Goal: Information Seeking & Learning: Learn about a topic

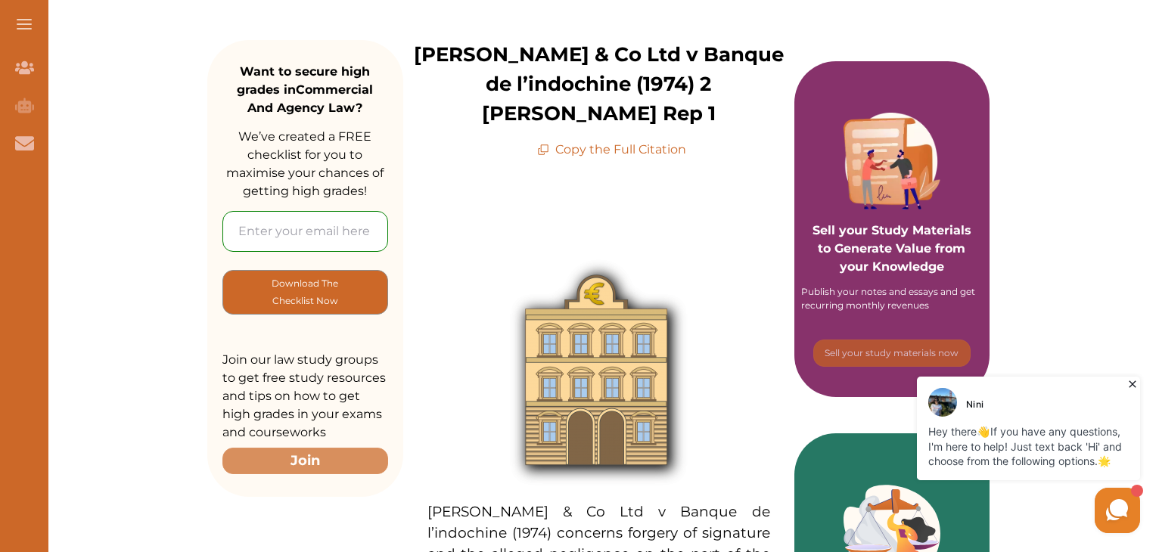
scroll to position [201, 0]
click at [624, 141] on p "Copy the Full Citation" at bounding box center [611, 150] width 149 height 18
click at [594, 141] on p "Copy the Full Citation" at bounding box center [611, 150] width 149 height 18
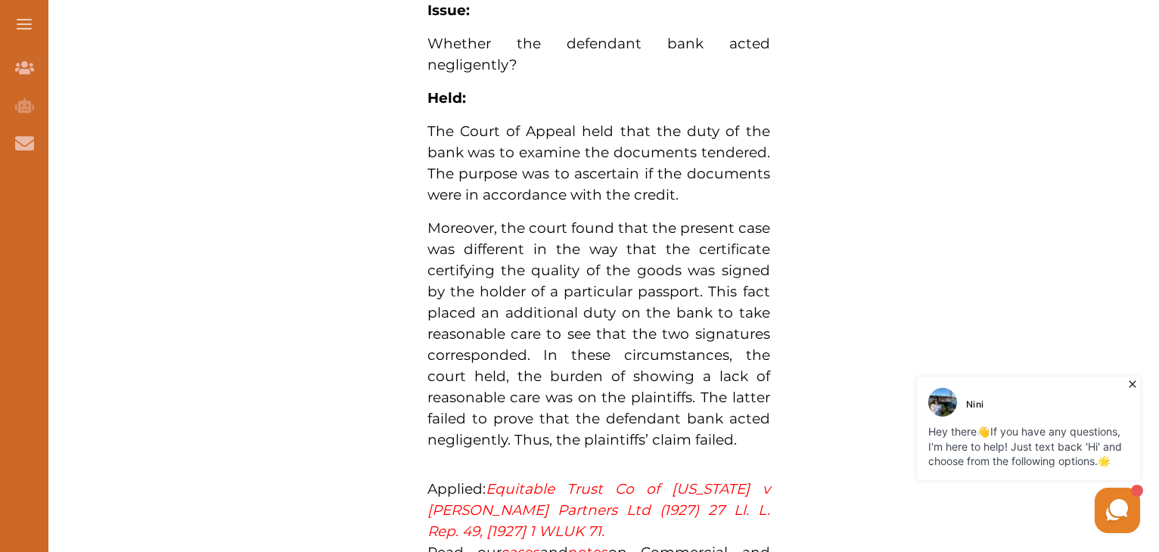
scroll to position [1286, 0]
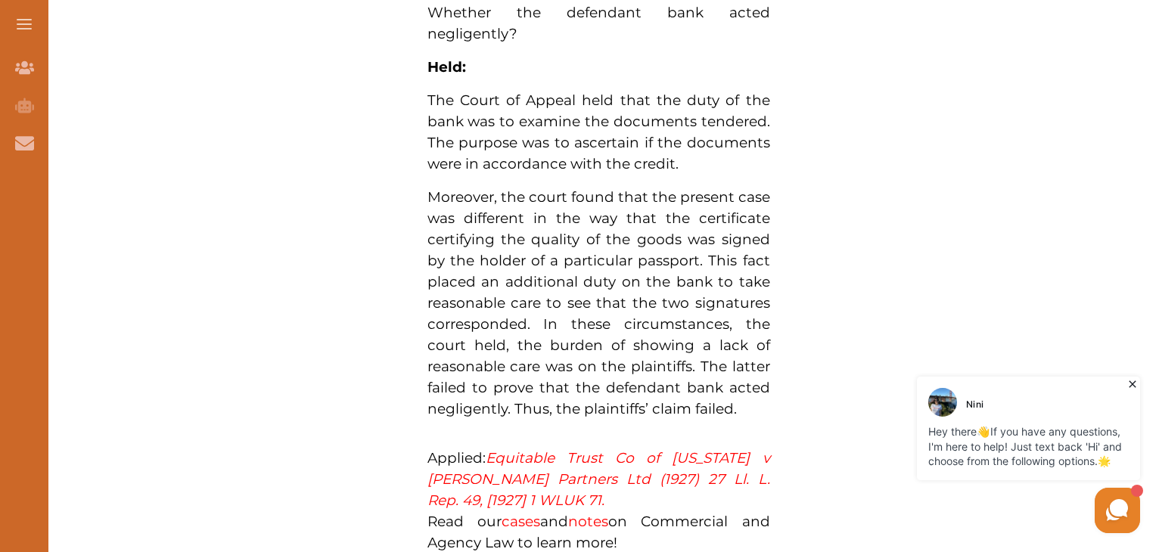
click at [553, 449] on em "Equitable Trust Co of New York v Dawson Partners Ltd (1927) 27 Ll. L. Rep. 49, …" at bounding box center [598, 479] width 343 height 60
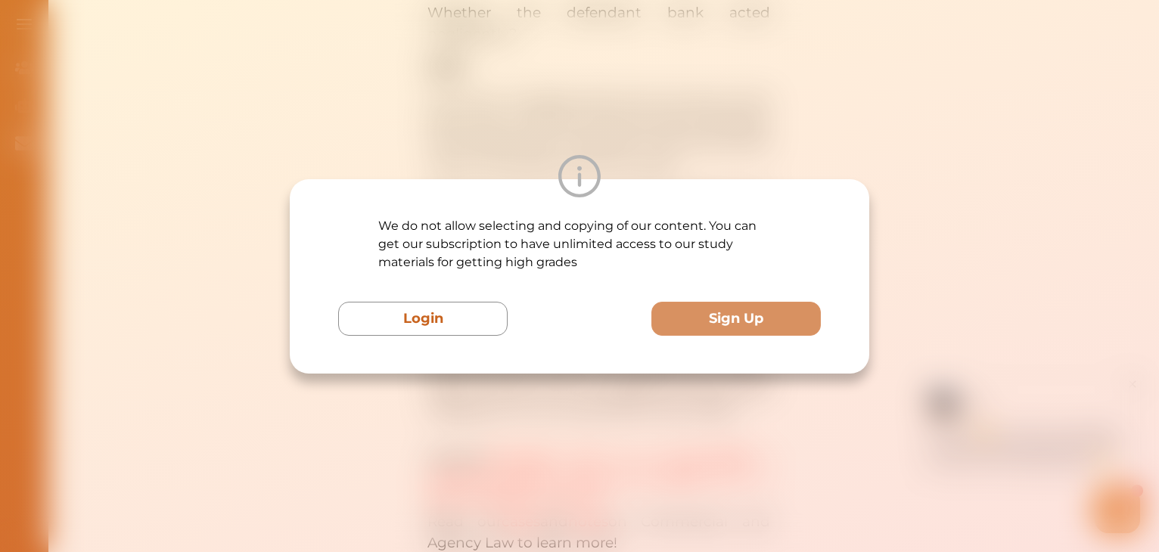
click at [872, 334] on div "We do not allow selecting and copying of our content. You can get our subscript…" at bounding box center [579, 276] width 1159 height 552
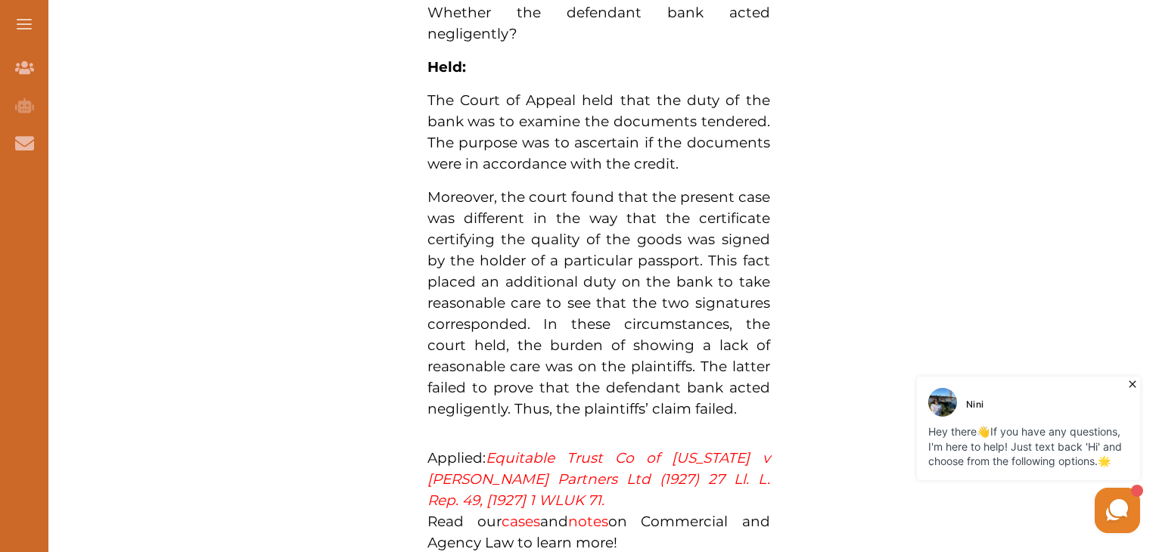
click at [606, 449] on em "Equitable Trust Co of New York v Dawson Partners Ltd (1927) 27 Ll. L. Rep. 49, …" at bounding box center [598, 479] width 343 height 60
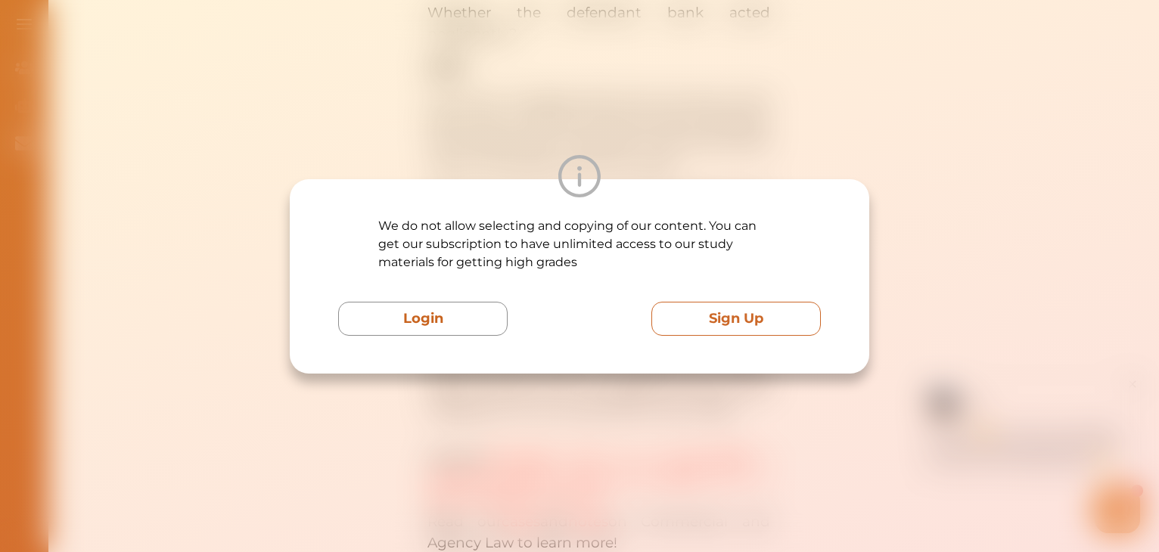
click at [722, 331] on button "Sign Up" at bounding box center [735, 319] width 169 height 34
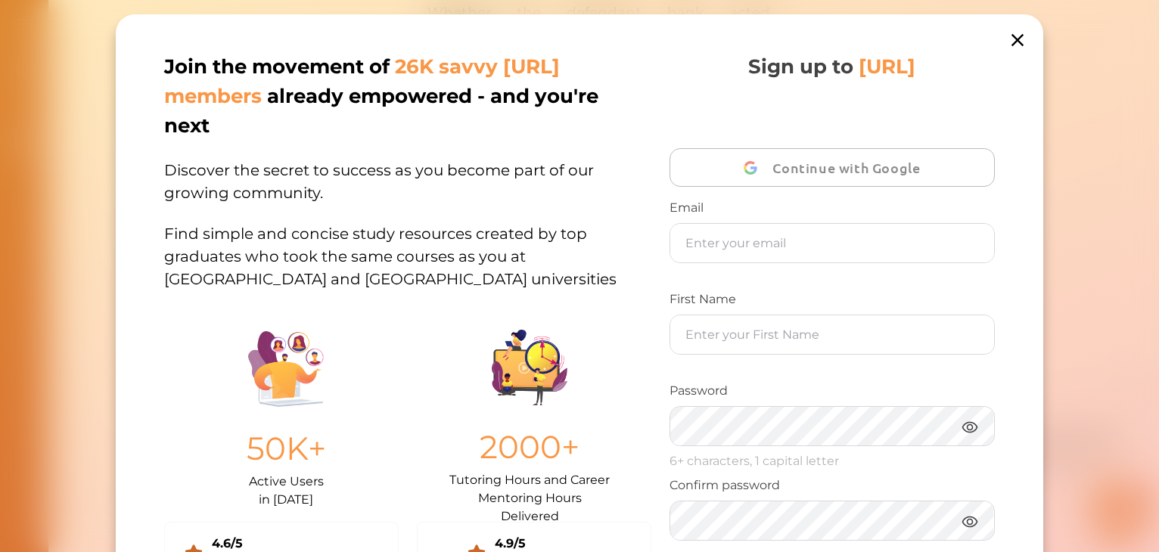
scroll to position [25, 0]
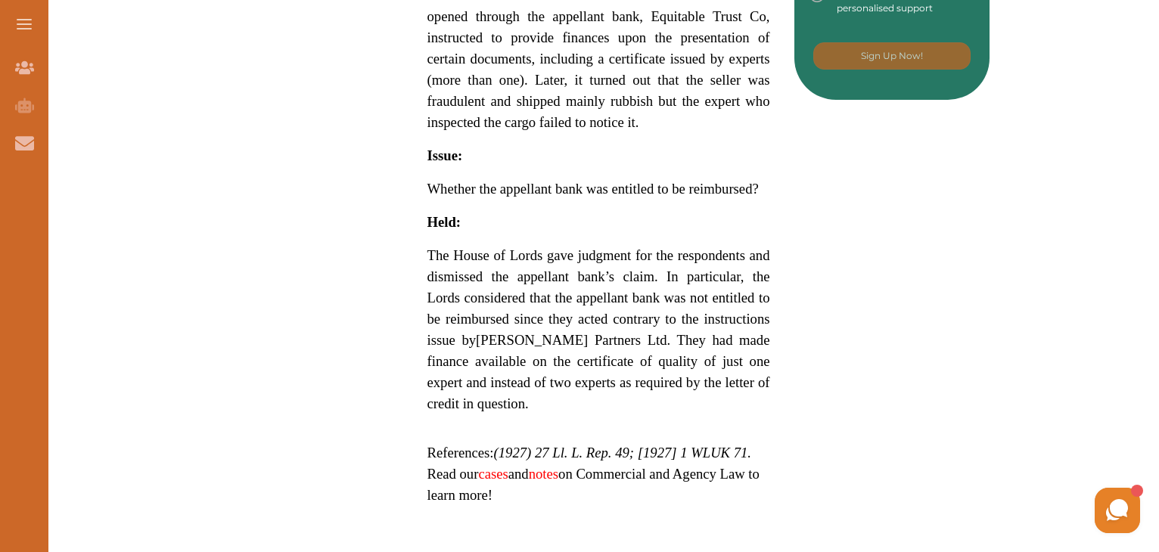
scroll to position [958, 0]
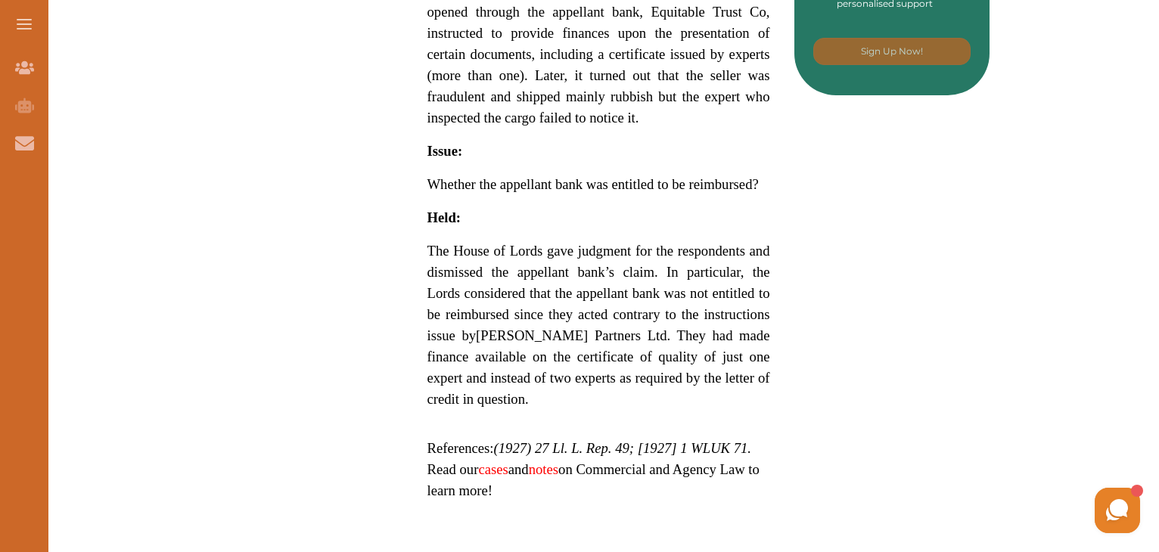
click at [503, 474] on link "cases" at bounding box center [493, 469] width 30 height 16
